Goal: Information Seeking & Learning: Check status

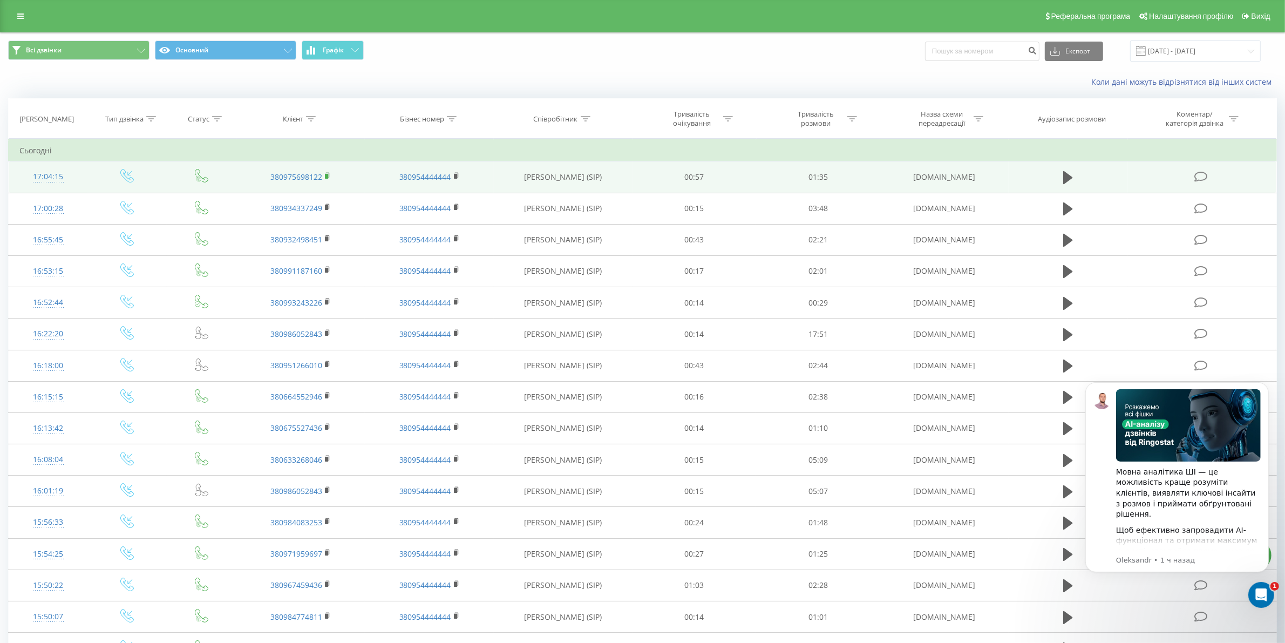
click at [329, 176] on icon at bounding box center [327, 175] width 4 height 5
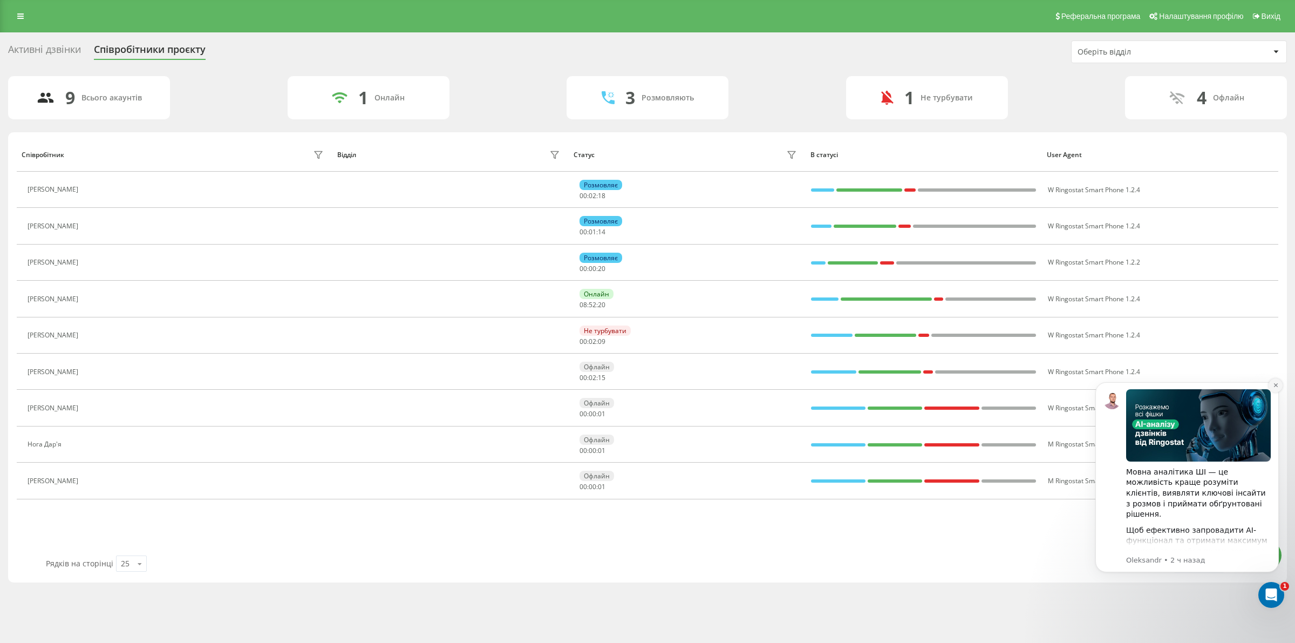
click at [1273, 383] on icon "Dismiss notification" at bounding box center [1276, 385] width 6 height 6
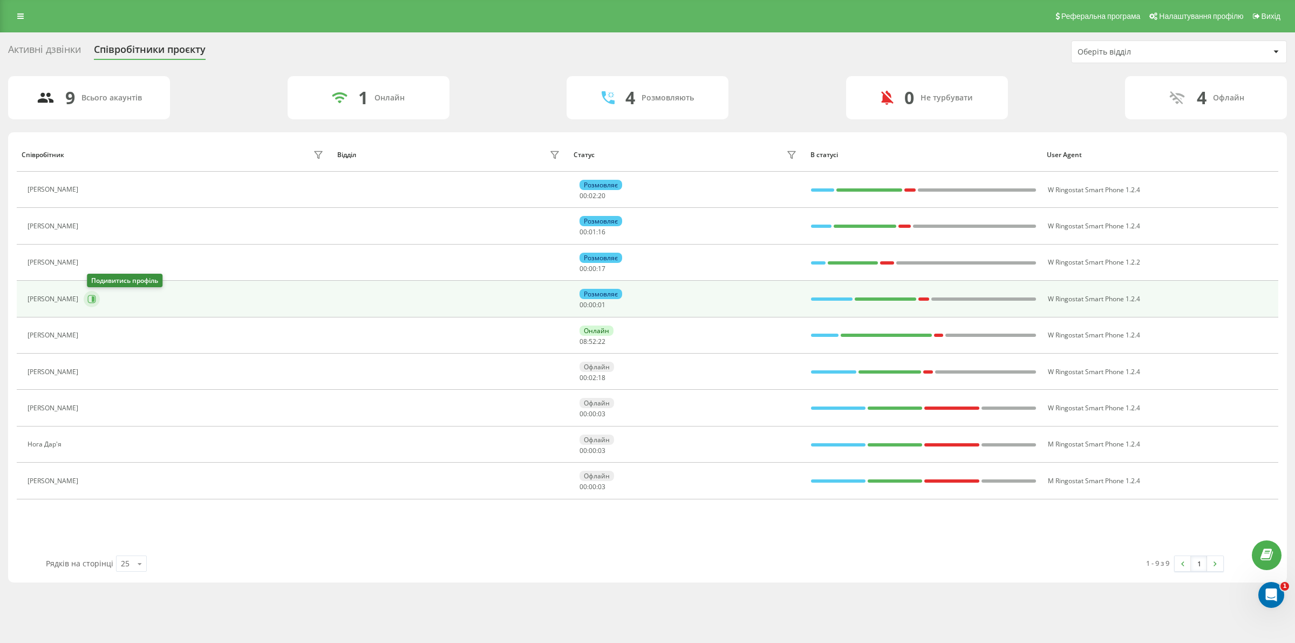
click at [96, 295] on icon at bounding box center [91, 299] width 9 height 9
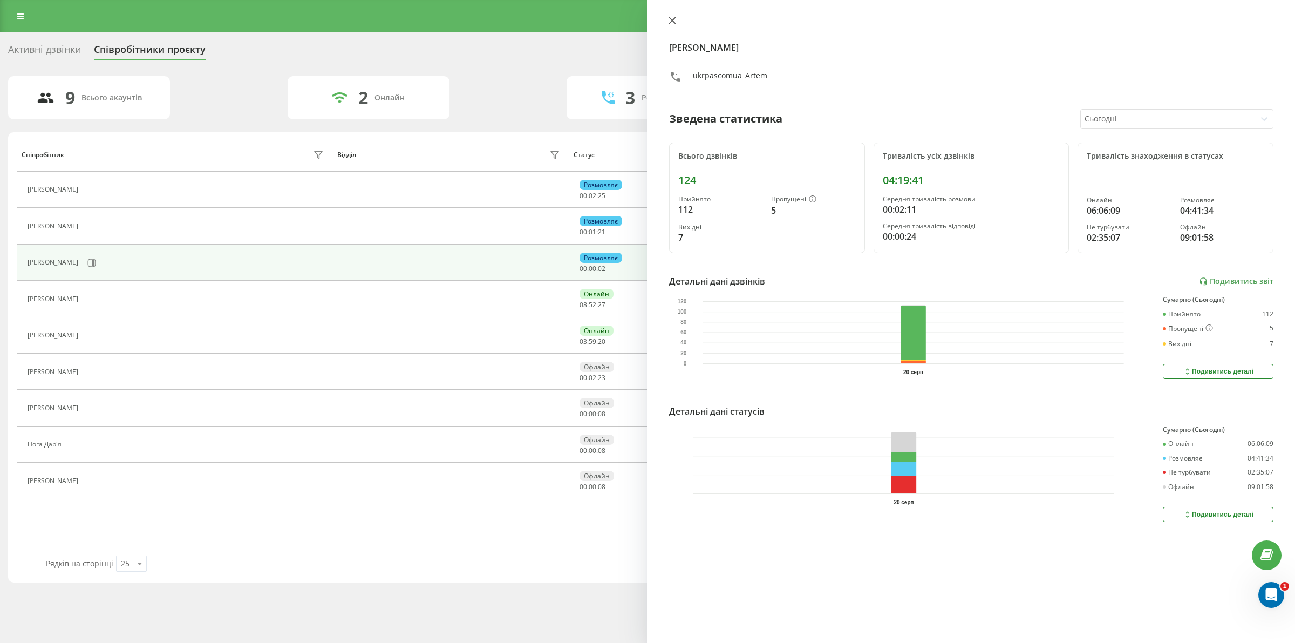
click at [673, 19] on icon at bounding box center [672, 20] width 6 height 6
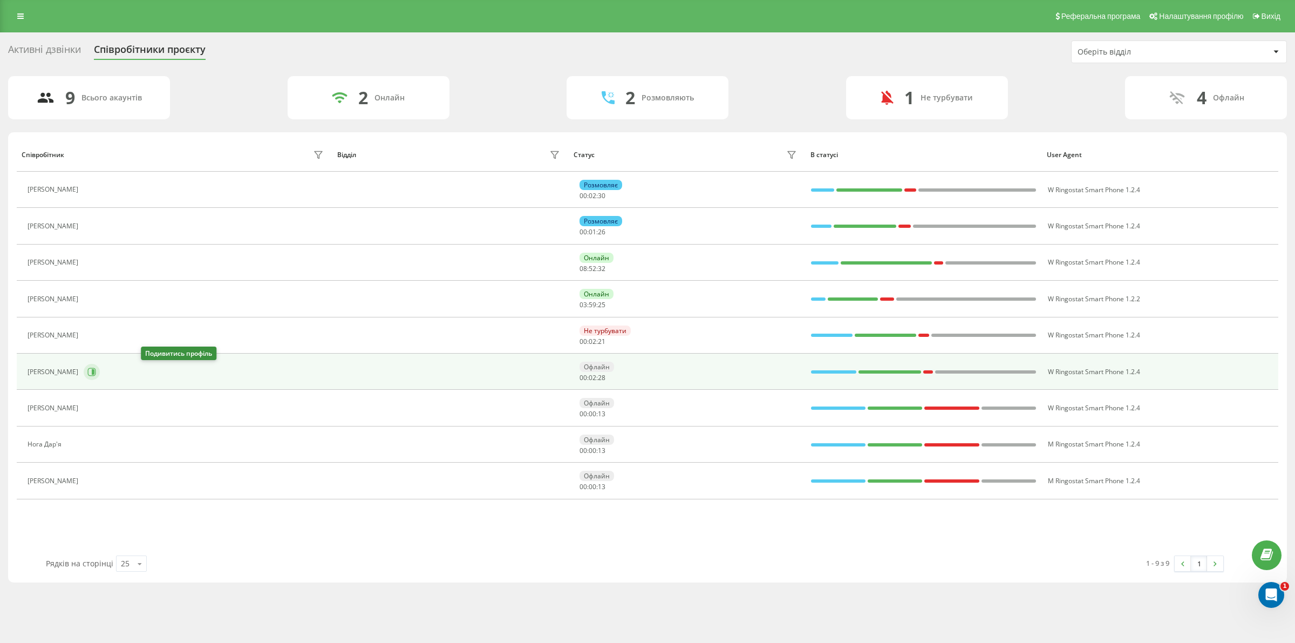
click at [100, 375] on button at bounding box center [92, 372] width 16 height 16
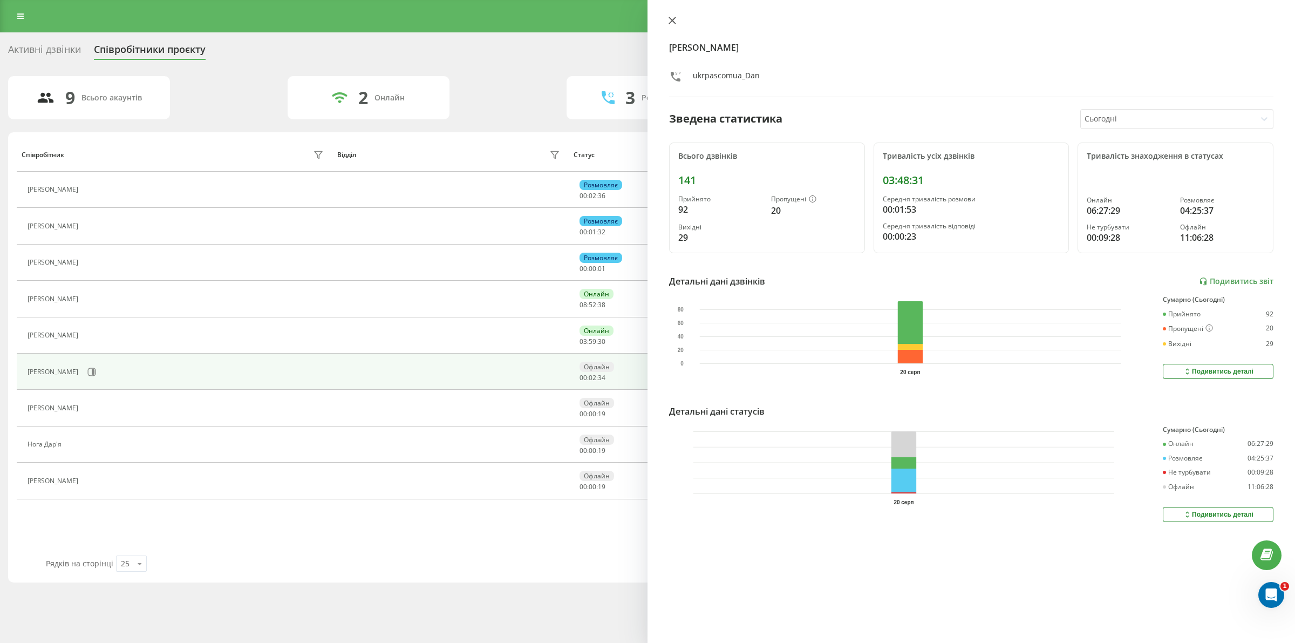
click at [668, 19] on icon at bounding box center [672, 21] width 8 height 8
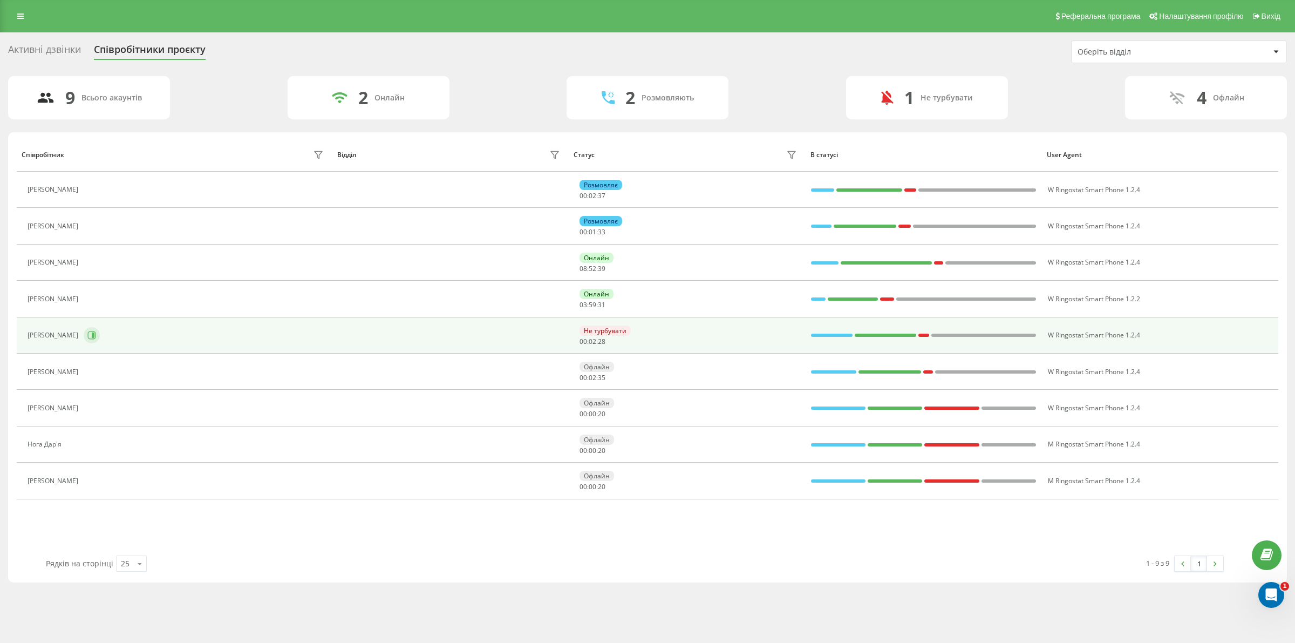
click at [100, 332] on button at bounding box center [92, 335] width 16 height 16
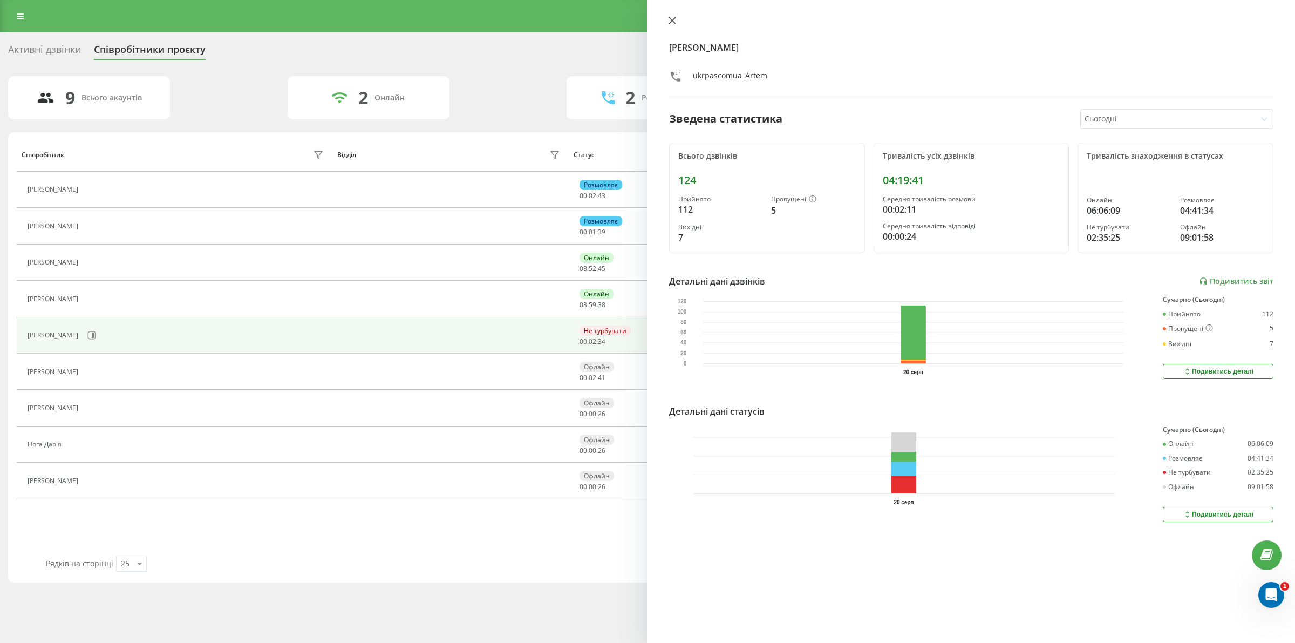
click at [668, 19] on icon at bounding box center [672, 21] width 8 height 8
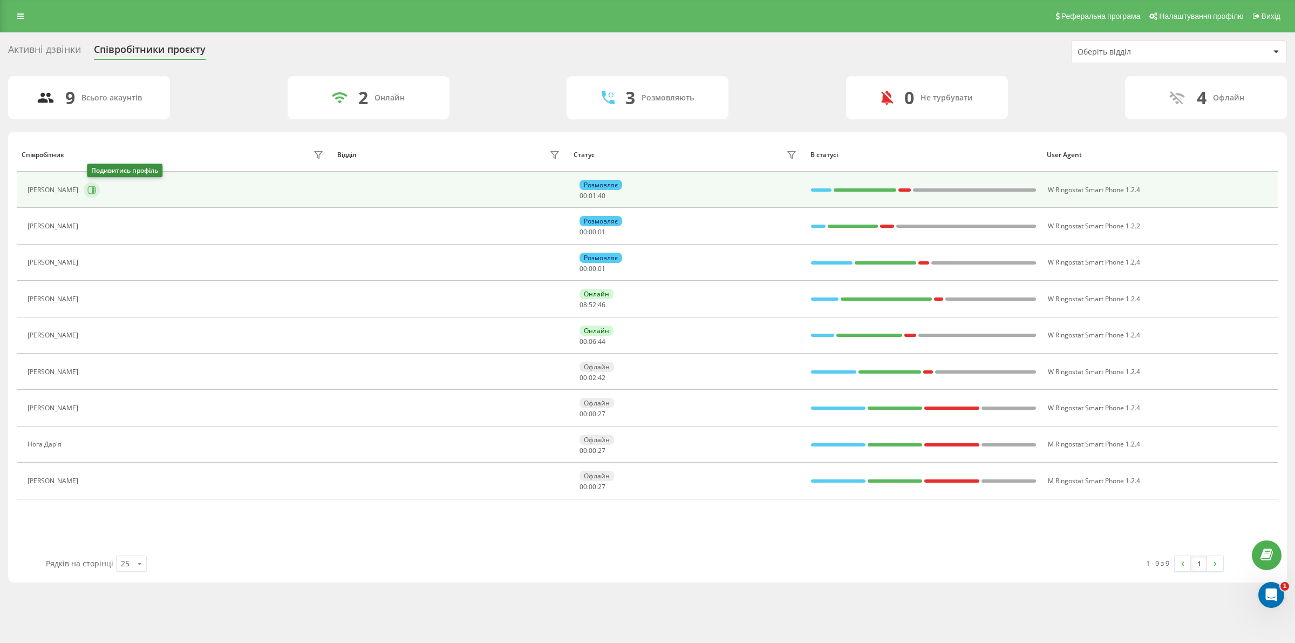
click at [98, 195] on button at bounding box center [92, 190] width 16 height 16
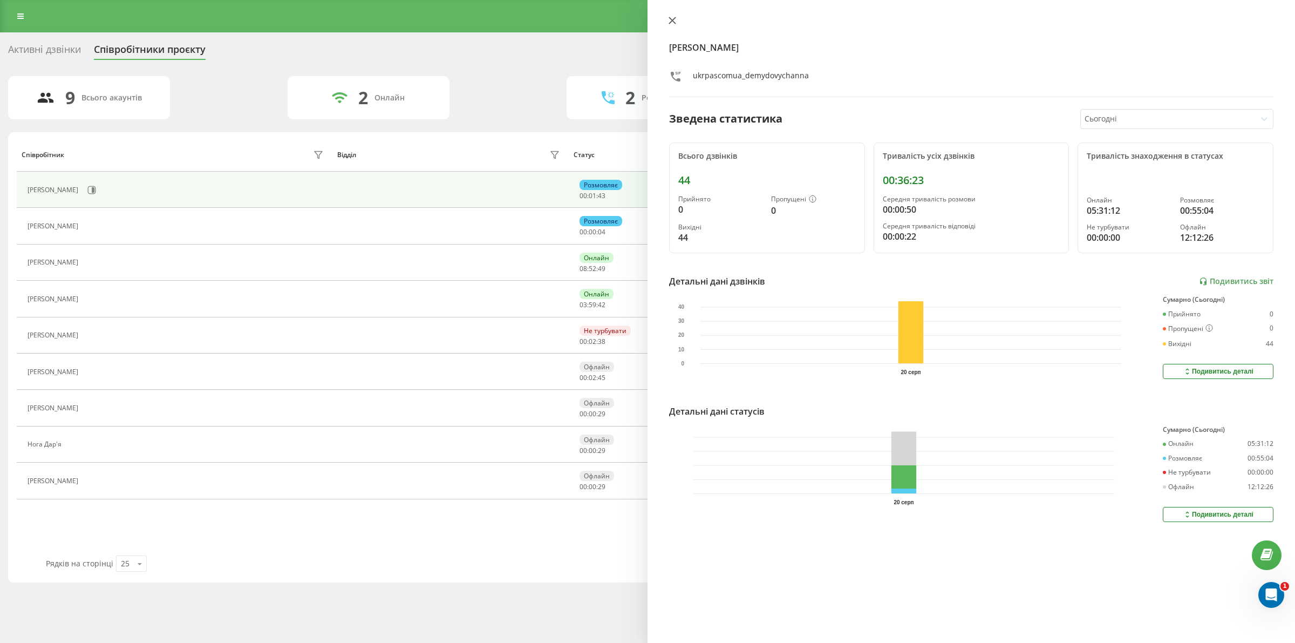
click at [672, 22] on icon at bounding box center [672, 20] width 6 height 6
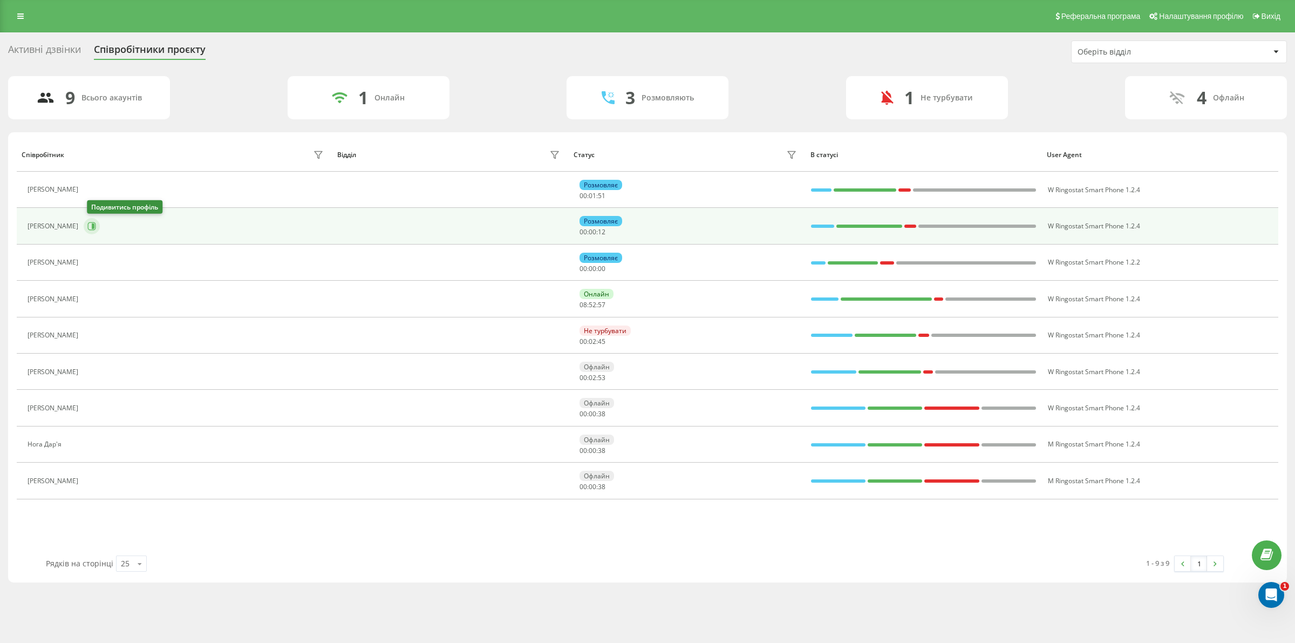
click at [95, 233] on button at bounding box center [92, 226] width 16 height 16
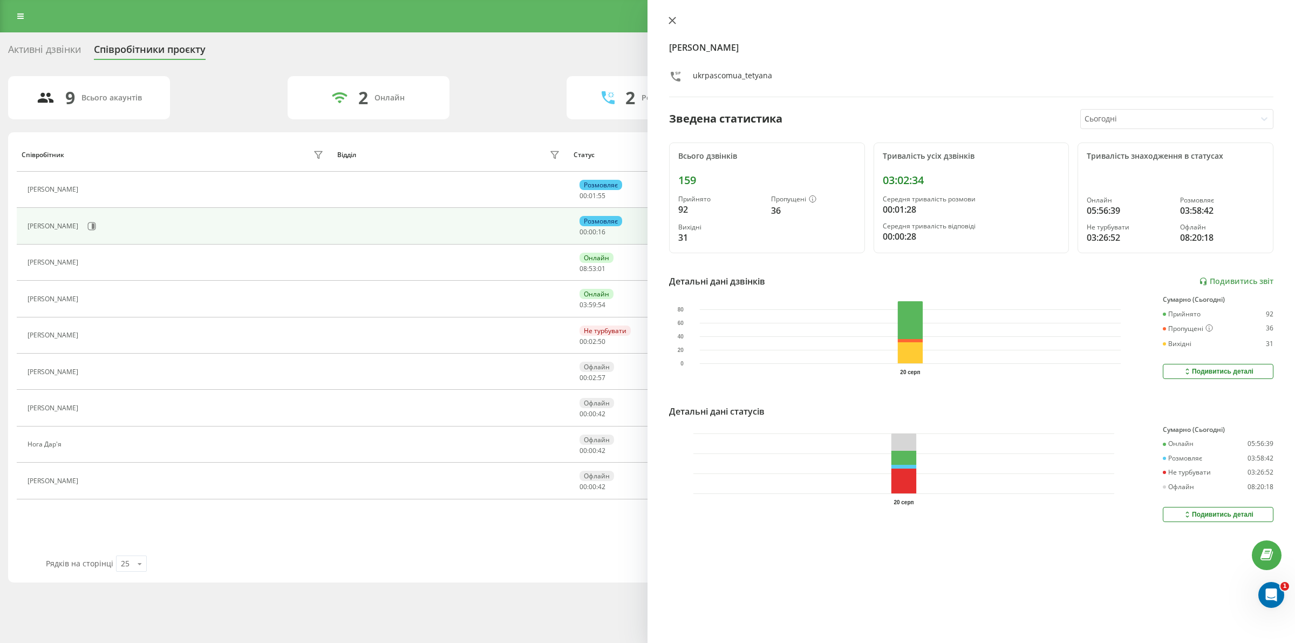
click at [666, 19] on button at bounding box center [672, 21] width 14 height 10
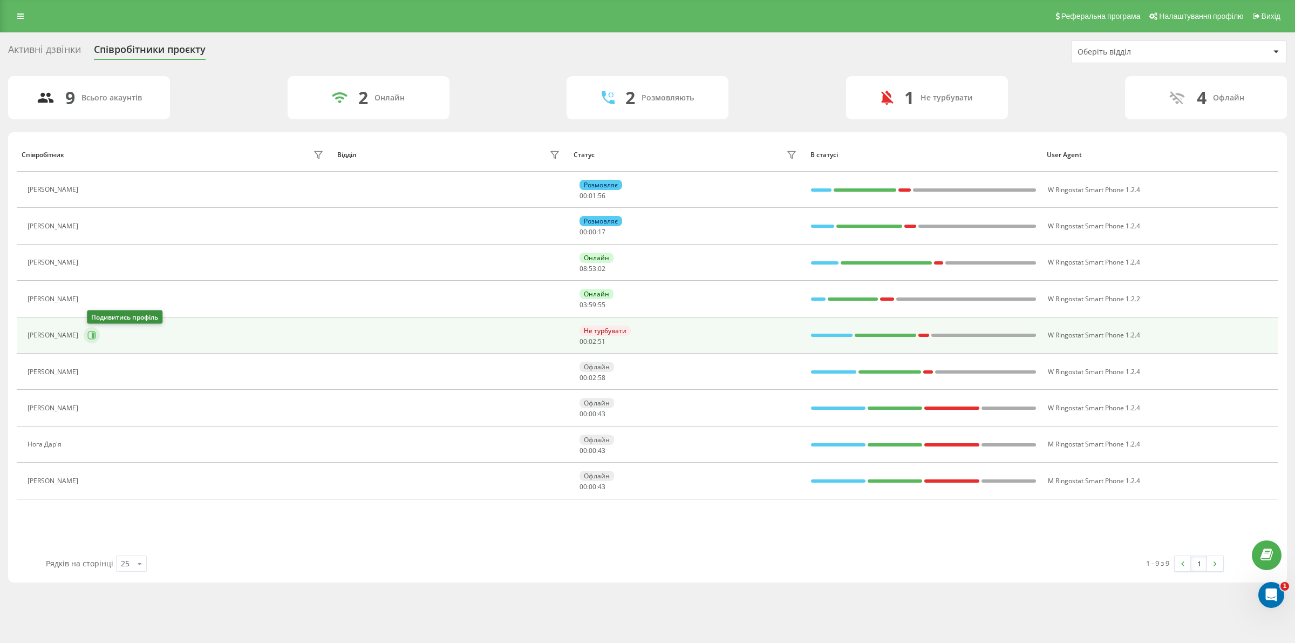
click at [93, 338] on icon at bounding box center [91, 335] width 9 height 9
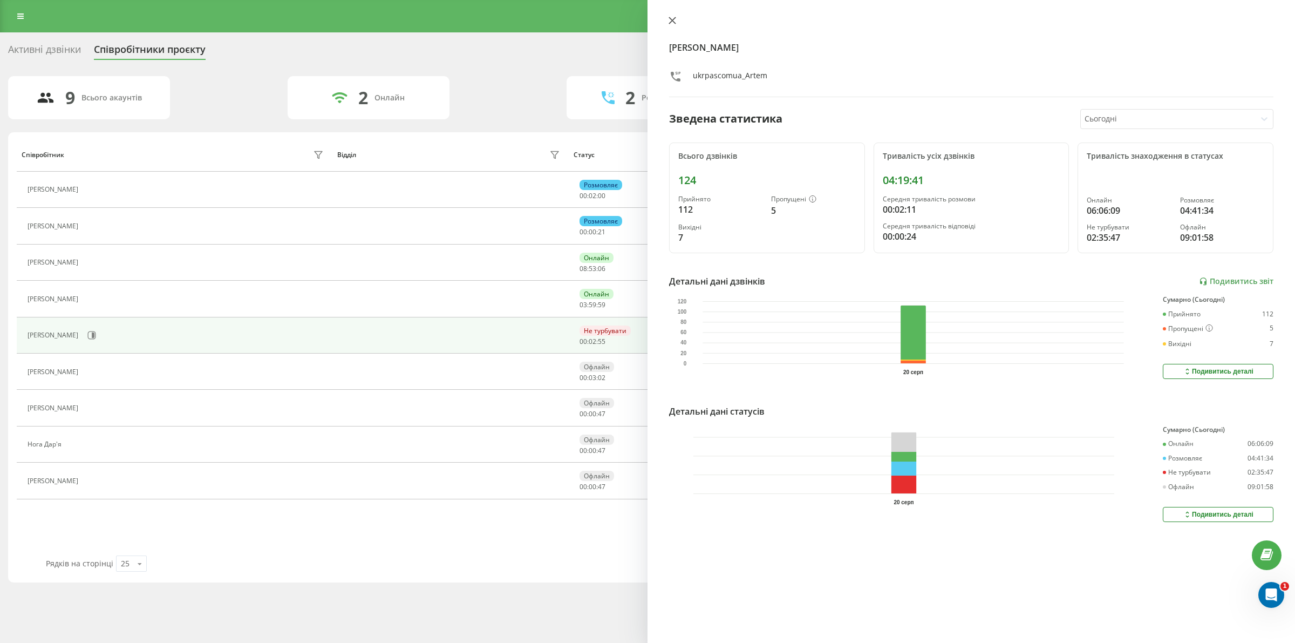
click at [670, 20] on icon at bounding box center [672, 21] width 8 height 8
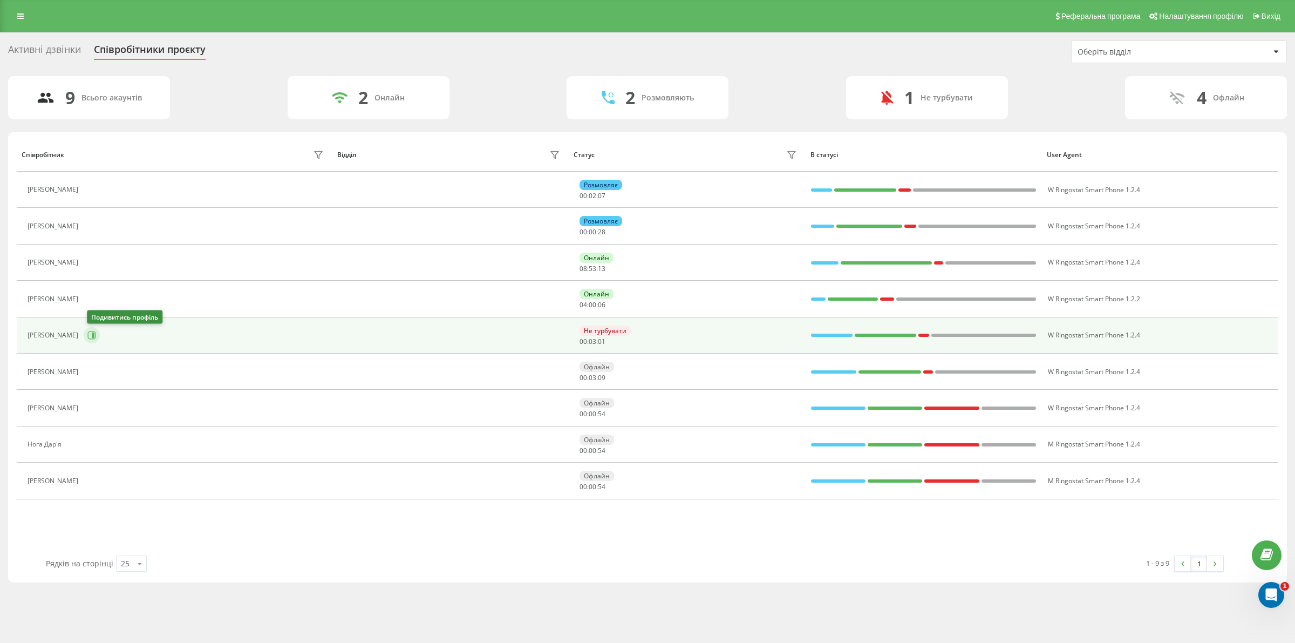
click at [100, 336] on button at bounding box center [92, 335] width 16 height 16
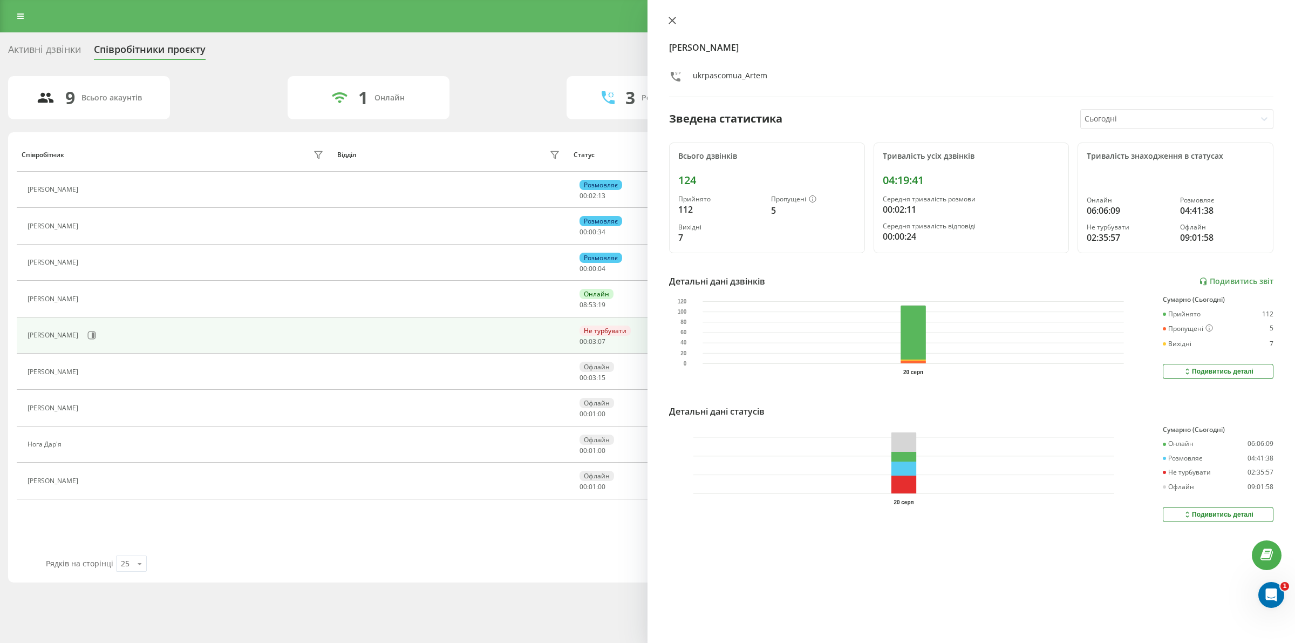
click at [671, 20] on icon at bounding box center [672, 21] width 8 height 8
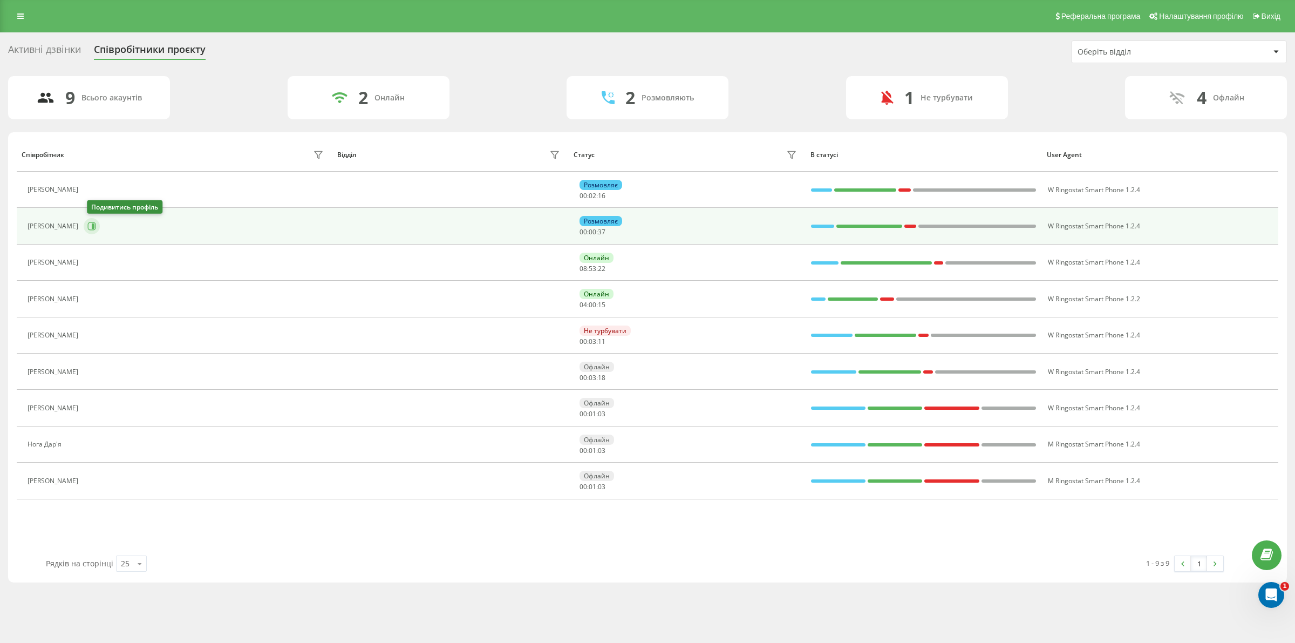
click at [94, 229] on icon at bounding box center [93, 225] width 3 height 5
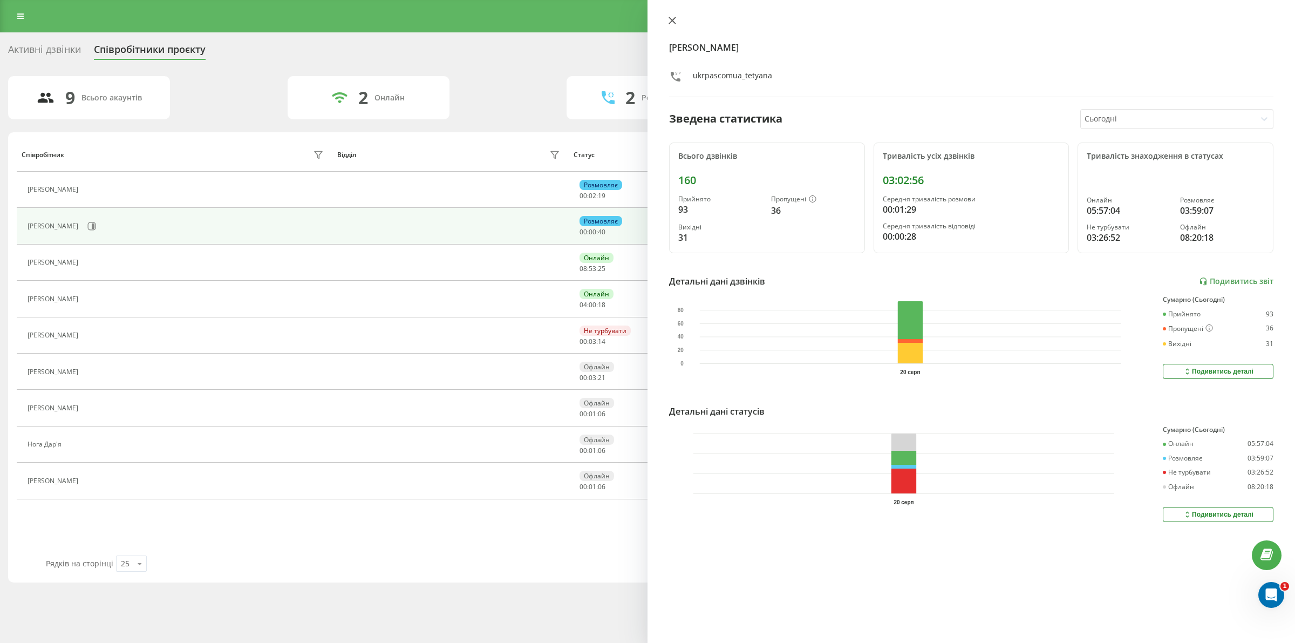
click at [671, 21] on icon at bounding box center [672, 21] width 8 height 8
